Goal: Information Seeking & Learning: Learn about a topic

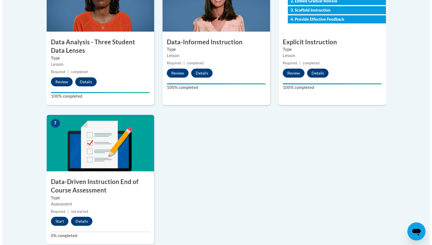
scroll to position [355, 0]
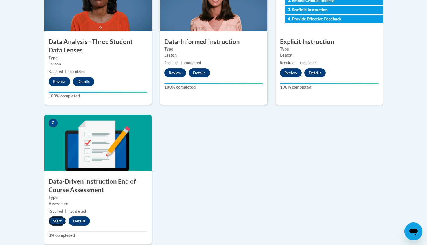
click at [52, 223] on button "Start" at bounding box center [58, 221] width 18 height 9
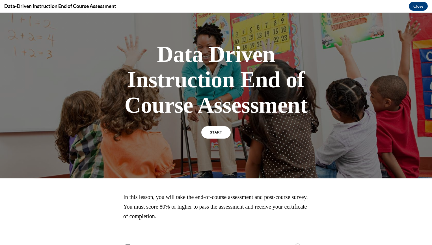
scroll to position [35, 0]
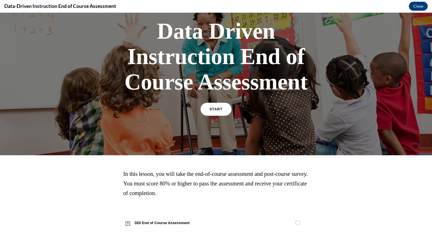
click at [217, 112] on link "START" at bounding box center [215, 109] width 31 height 13
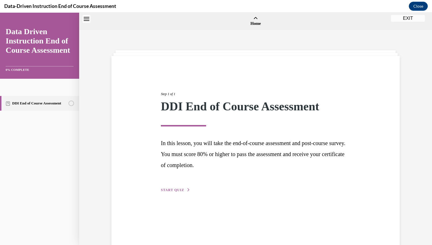
scroll to position [18, 0]
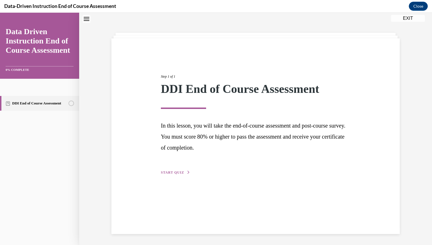
click at [173, 174] on span "START QUIZ" at bounding box center [172, 173] width 23 height 4
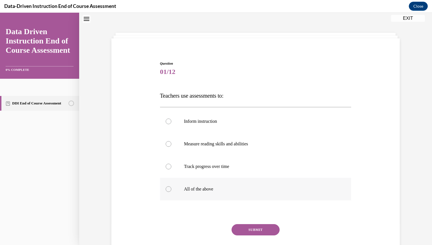
click at [165, 194] on label "All of the above" at bounding box center [255, 189] width 191 height 23
click at [166, 192] on input "All of the above" at bounding box center [169, 189] width 6 height 6
radio input "true"
click at [260, 232] on button "SUBMIT" at bounding box center [255, 229] width 48 height 11
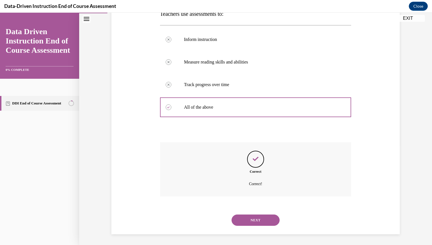
scroll to position [100, 0]
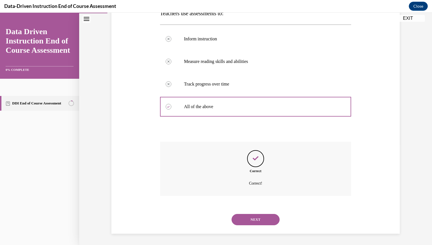
click at [259, 223] on button "NEXT" at bounding box center [255, 219] width 48 height 11
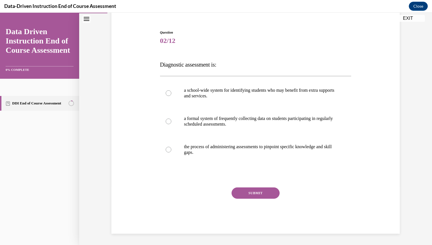
scroll to position [49, 0]
click at [166, 152] on div at bounding box center [169, 150] width 6 height 6
click at [166, 152] on input "the process of administering assessments to pinpoint specific knowledge and ski…" at bounding box center [169, 150] width 6 height 6
radio input "true"
click at [257, 198] on button "SUBMIT" at bounding box center [255, 193] width 48 height 11
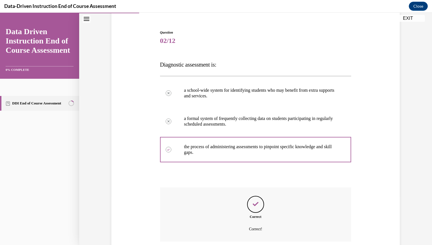
scroll to position [94, 0]
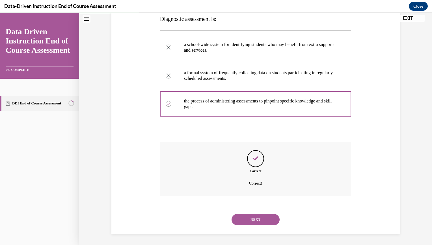
click at [258, 224] on button "NEXT" at bounding box center [255, 219] width 48 height 11
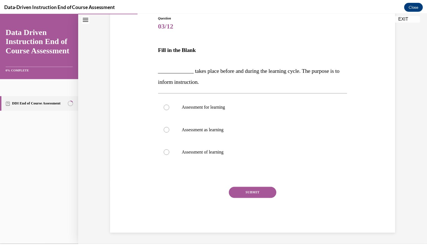
scroll to position [63, 0]
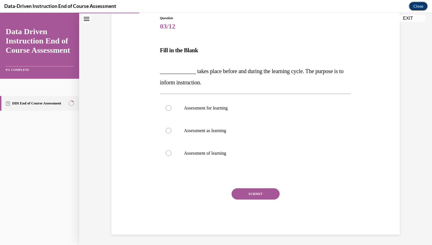
click at [421, 5] on button "Close" at bounding box center [417, 6] width 19 height 9
